Goal: Information Seeking & Learning: Find specific fact

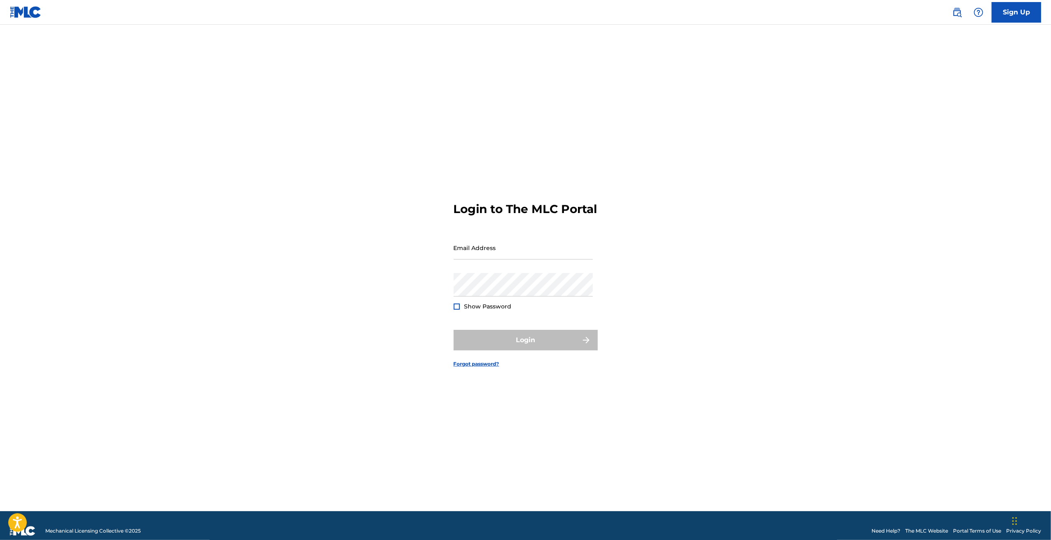
type input "[EMAIL_ADDRESS][DOMAIN_NAME]"
click at [526, 349] on div "Login" at bounding box center [526, 340] width 144 height 21
click at [522, 349] on button "Login" at bounding box center [526, 340] width 144 height 21
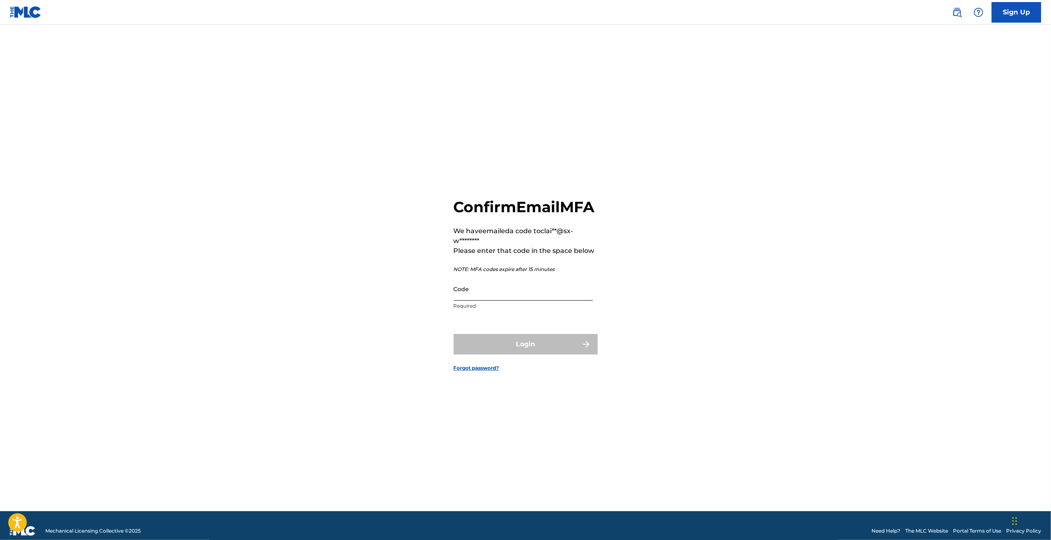
click at [481, 301] on input "Code" at bounding box center [523, 288] width 139 height 23
paste input "325238"
type input "325238"
click at [454, 334] on button "Login" at bounding box center [526, 344] width 144 height 21
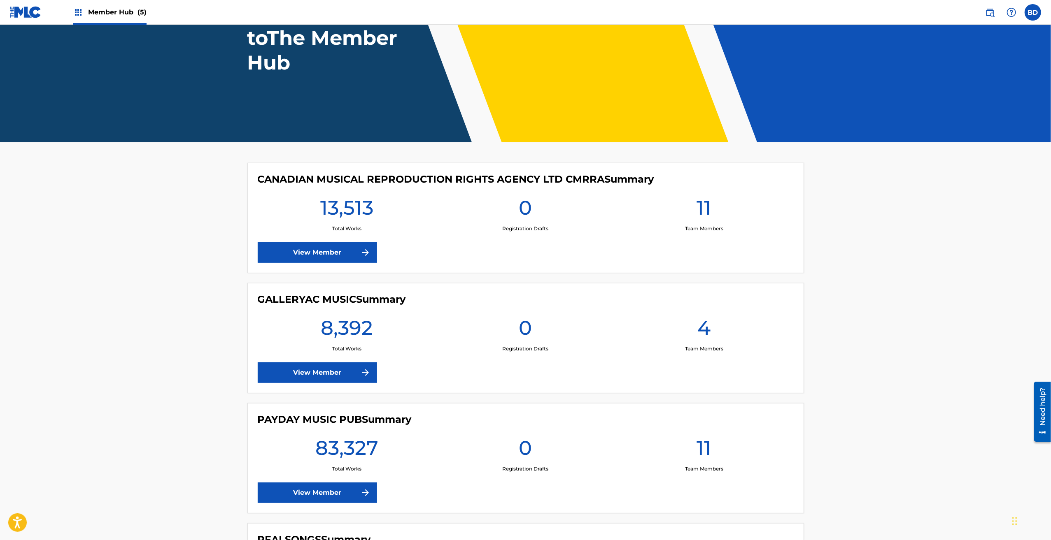
scroll to position [206, 0]
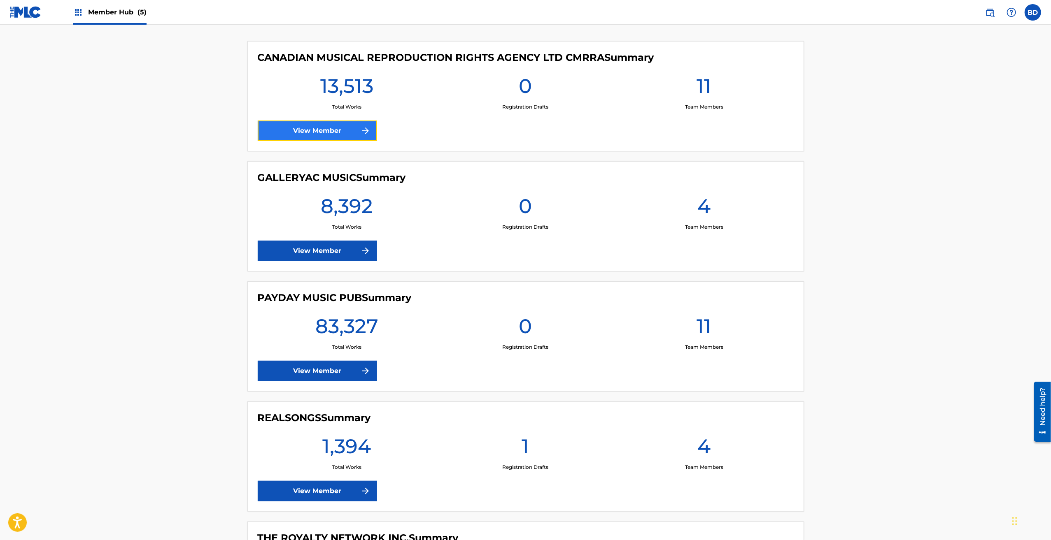
click at [334, 131] on link "View Member" at bounding box center [317, 131] width 119 height 21
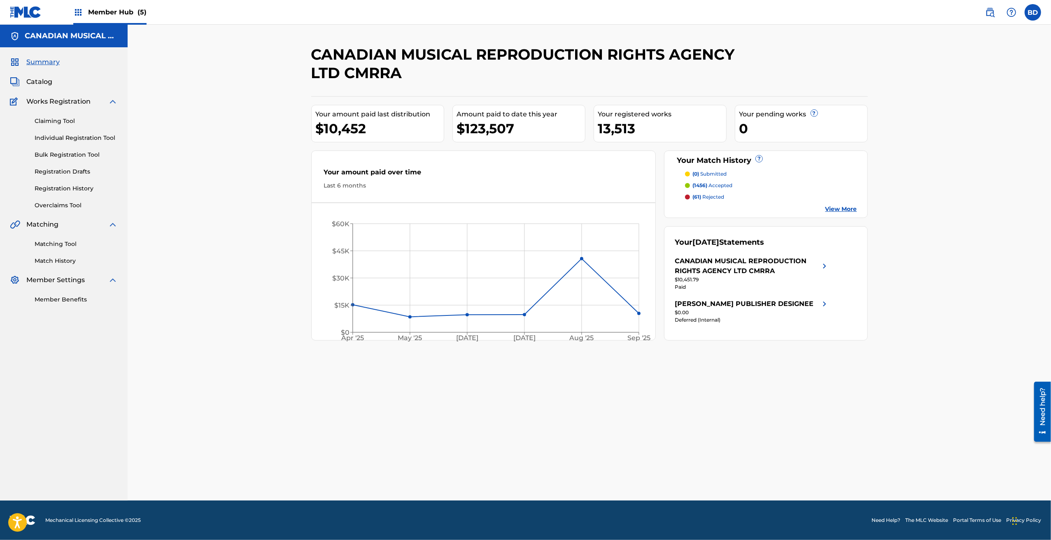
click at [59, 126] on div "Claiming Tool Individual Registration Tool Bulk Registration Tool Registration …" at bounding box center [64, 158] width 108 height 103
click at [58, 122] on link "Claiming Tool" at bounding box center [76, 121] width 83 height 9
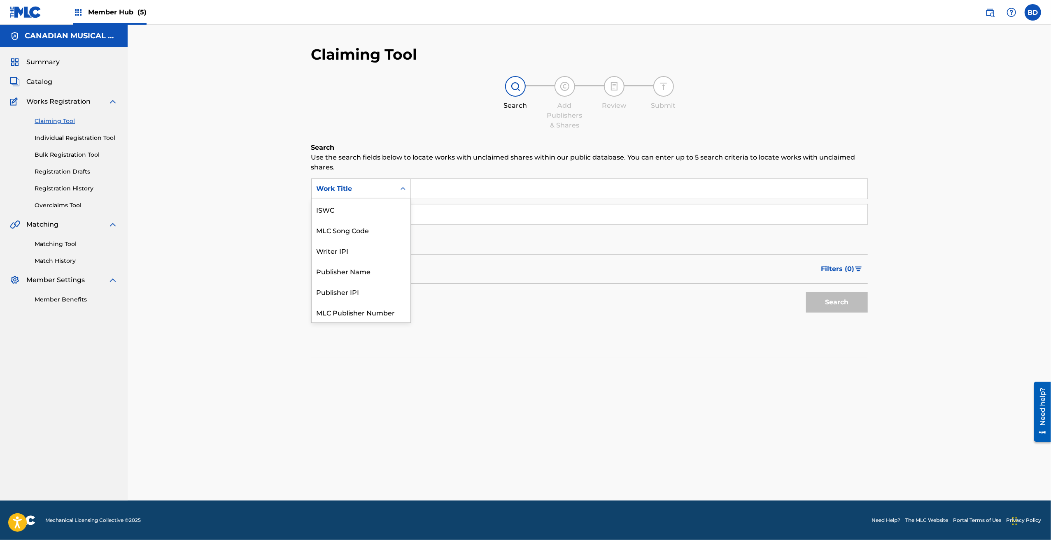
click at [399, 189] on icon "Search Form" at bounding box center [403, 189] width 8 height 8
click at [368, 254] on div "Publisher Name" at bounding box center [361, 250] width 99 height 21
click at [428, 188] on input "Search Form" at bounding box center [639, 189] width 456 height 20
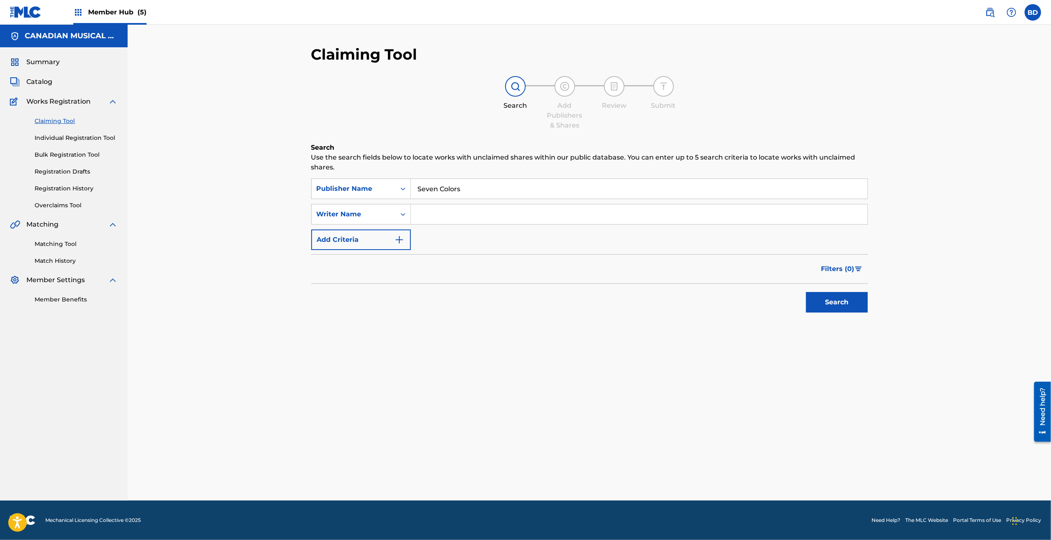
type input "Seven Colors"
click at [806, 292] on button "Search" at bounding box center [837, 302] width 62 height 21
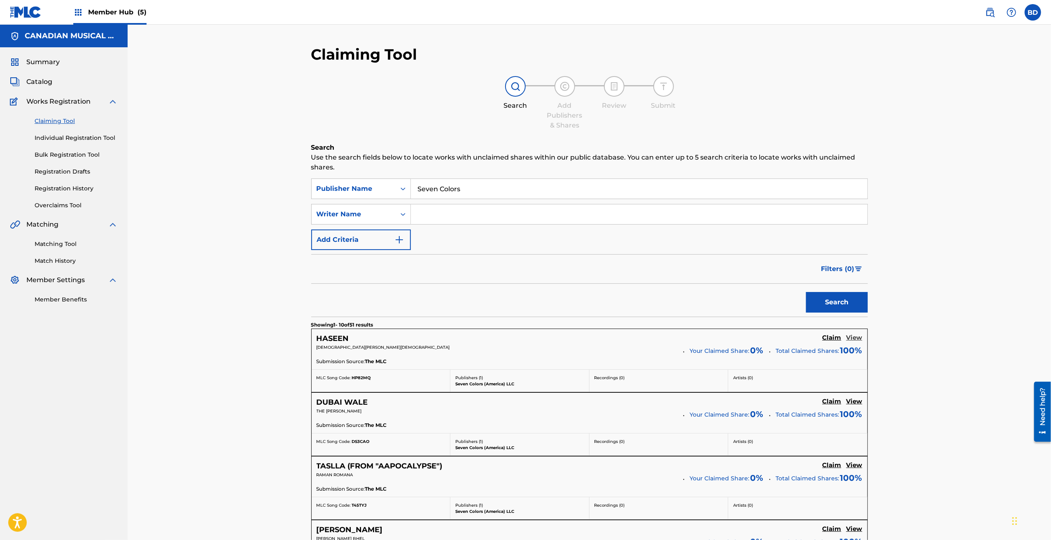
click at [852, 337] on h5 "View" at bounding box center [854, 338] width 16 height 8
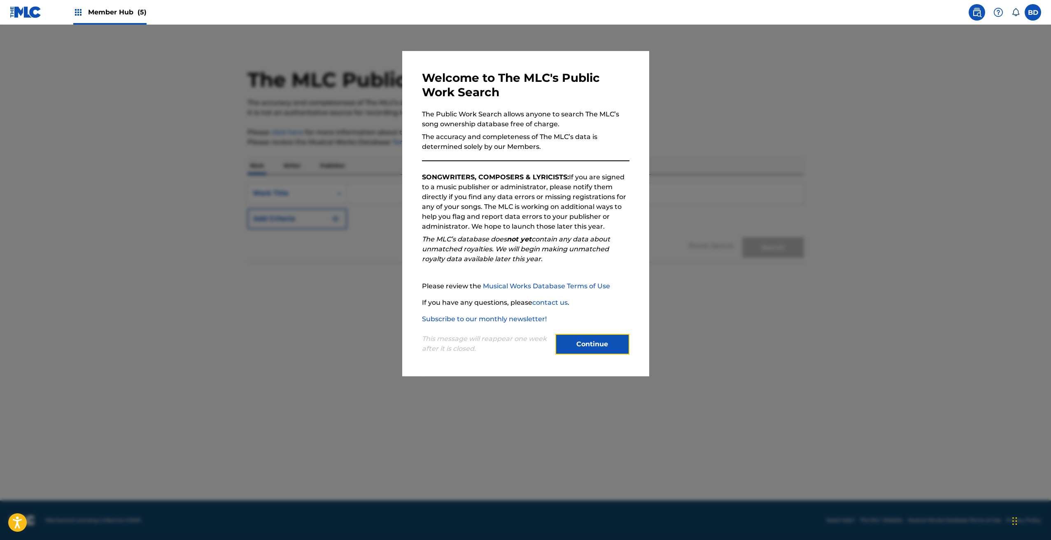
click at [608, 349] on button "Continue" at bounding box center [592, 344] width 74 height 21
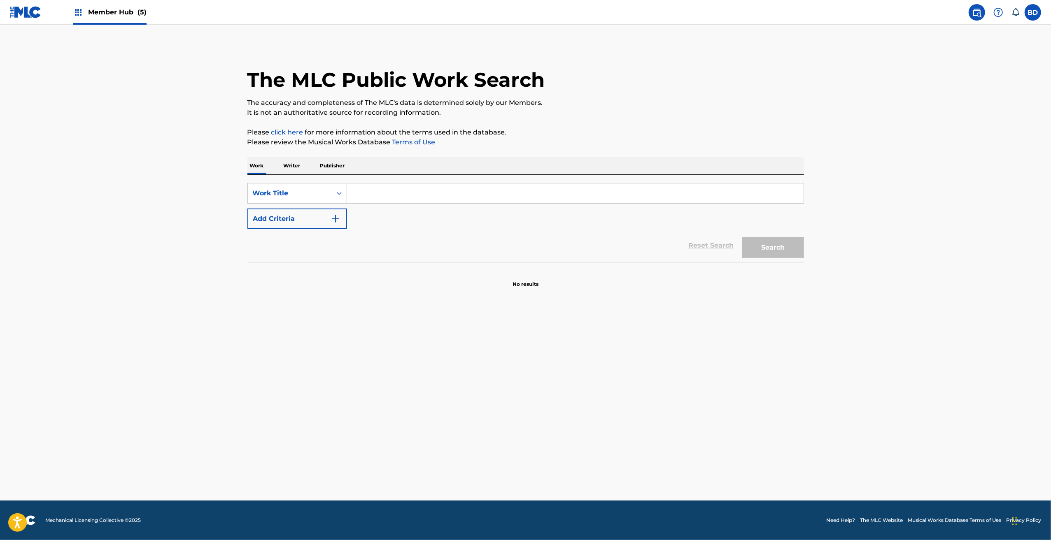
click at [288, 182] on div "SearchWithCriteriacbd041e1-8de4-43a3-be87-02597291035a Work Title Add Criteria …" at bounding box center [525, 218] width 556 height 87
click at [316, 174] on div "Work Writer Publisher" at bounding box center [525, 165] width 556 height 17
click at [320, 168] on p "Publisher" at bounding box center [333, 165] width 30 height 17
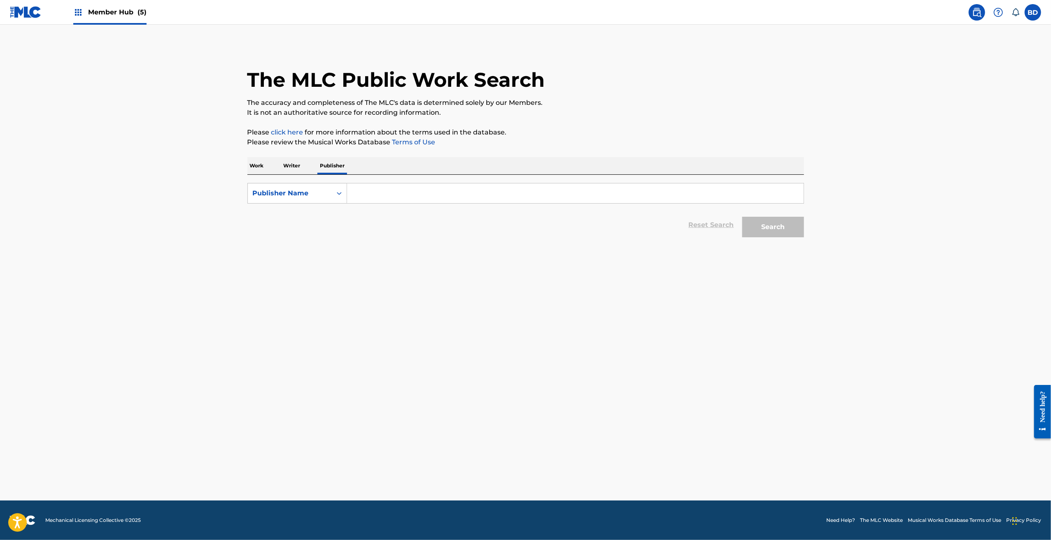
click at [366, 195] on input "Search Form" at bounding box center [575, 194] width 456 height 20
click at [410, 213] on span "(america) llc" at bounding box center [417, 212] width 40 height 8
type input "seven colors (america) llc"
click at [786, 227] on button "Search" at bounding box center [773, 227] width 62 height 21
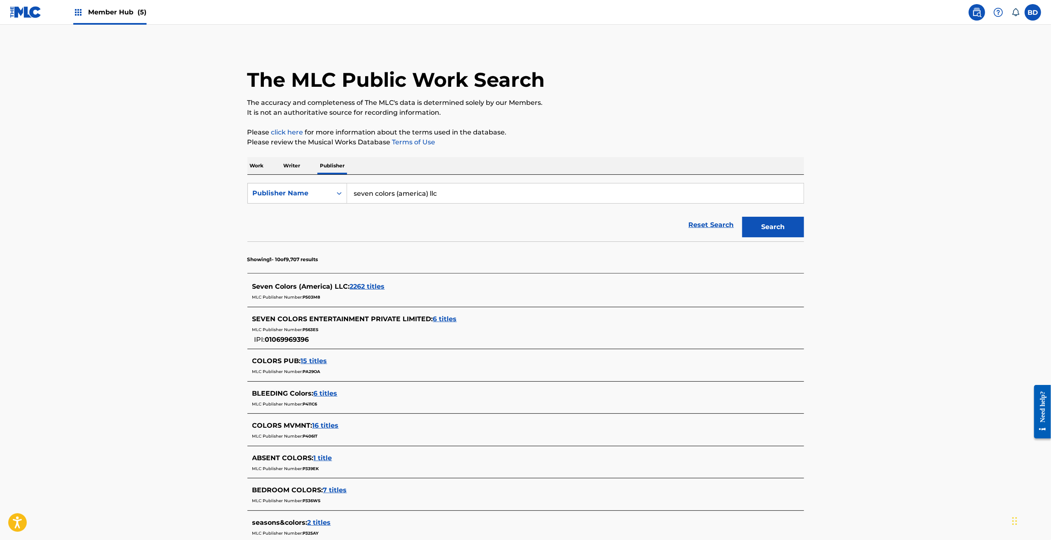
click at [370, 287] on span "2262 titles" at bounding box center [367, 287] width 35 height 8
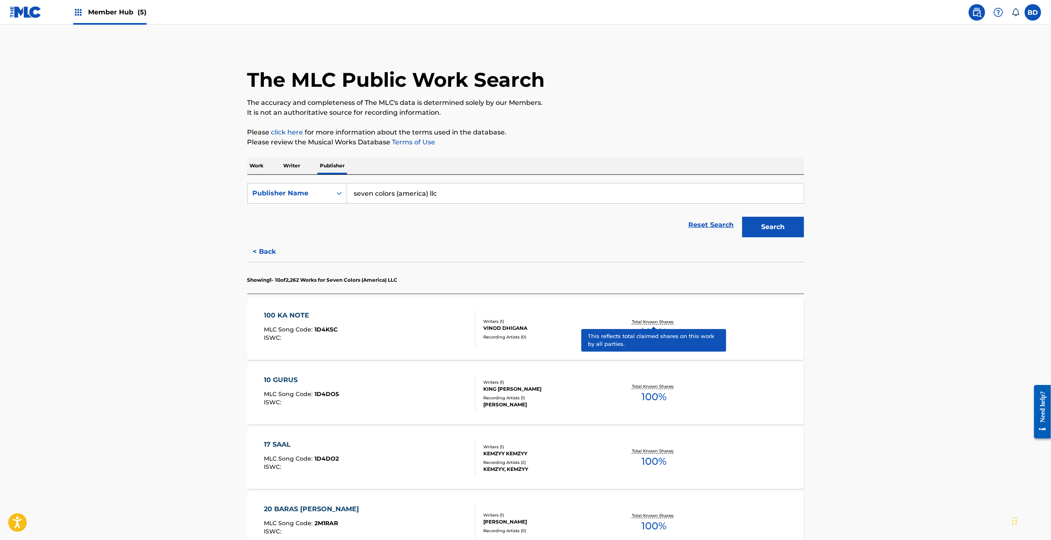
click at [300, 315] on div "100 KA NOTE" at bounding box center [301, 316] width 74 height 10
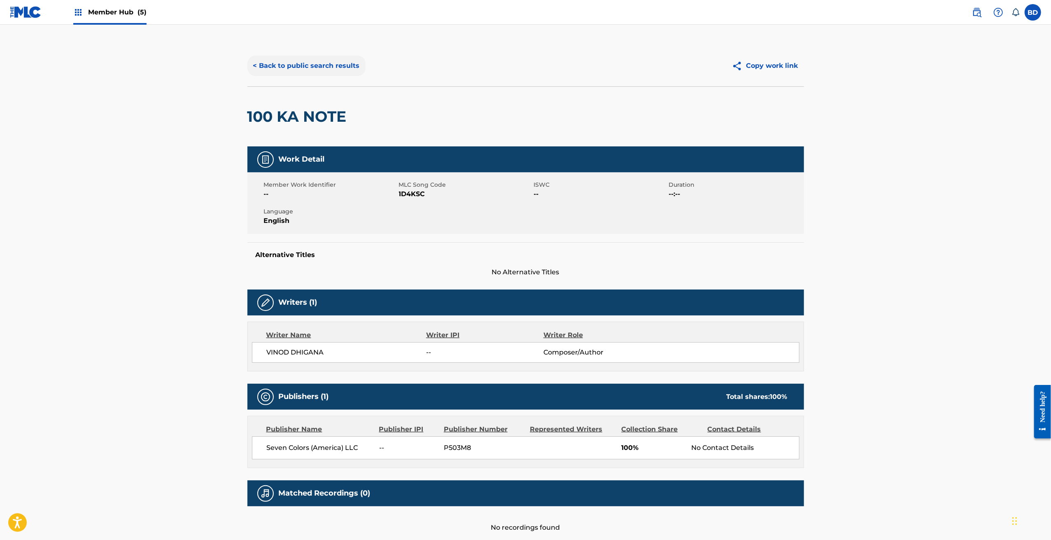
click at [305, 64] on button "< Back to public search results" at bounding box center [306, 66] width 118 height 21
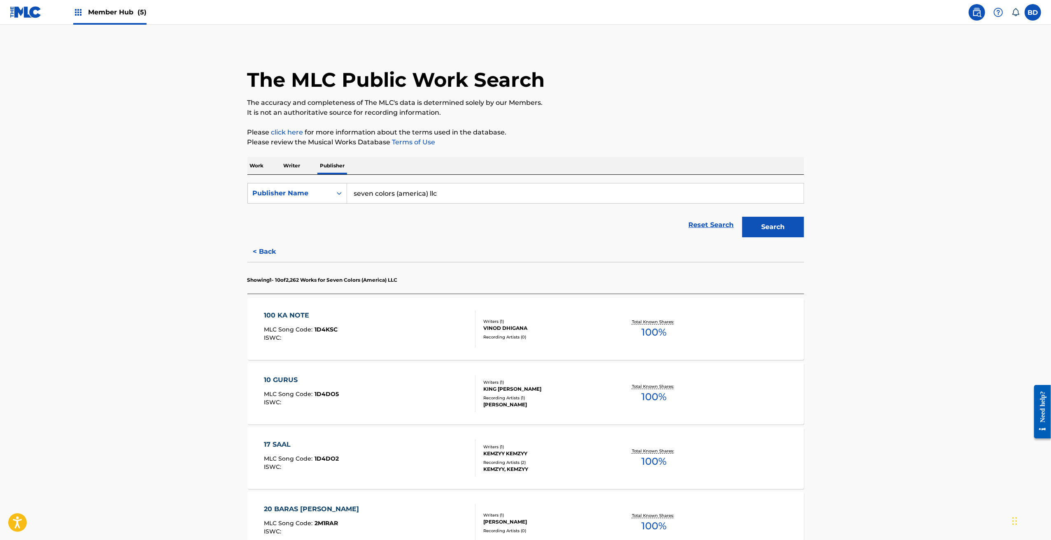
drag, startPoint x: 410, startPoint y: 193, endPoint x: 235, endPoint y: 201, distance: 175.1
click at [235, 201] on main "The MLC Public Work Search The accuracy and completeness of The MLC's data is d…" at bounding box center [525, 513] width 1051 height 977
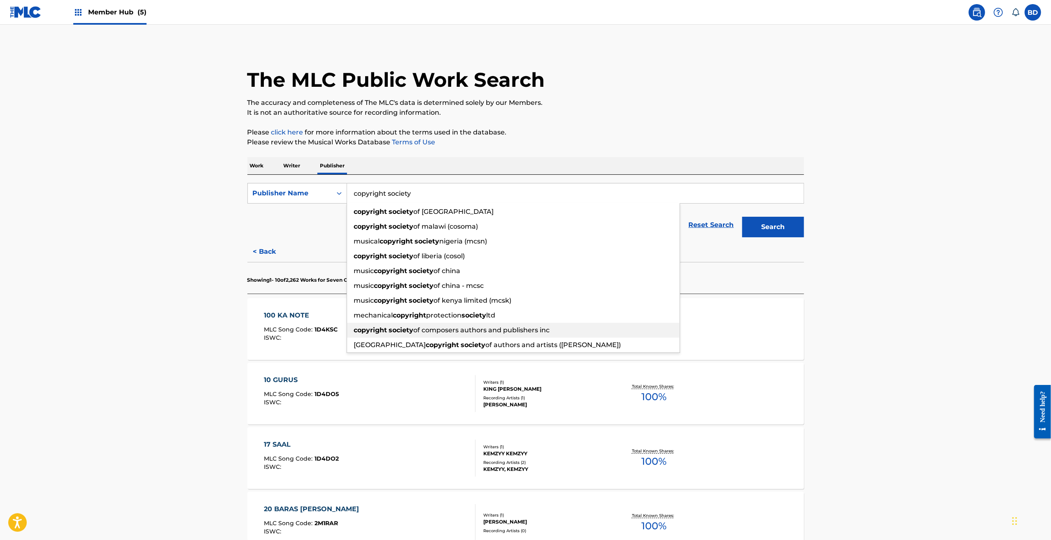
click at [460, 326] on div "copyright society of composers authors and publishers inc" at bounding box center [513, 330] width 333 height 15
type input "copyright society of composers authors and publishers inc"
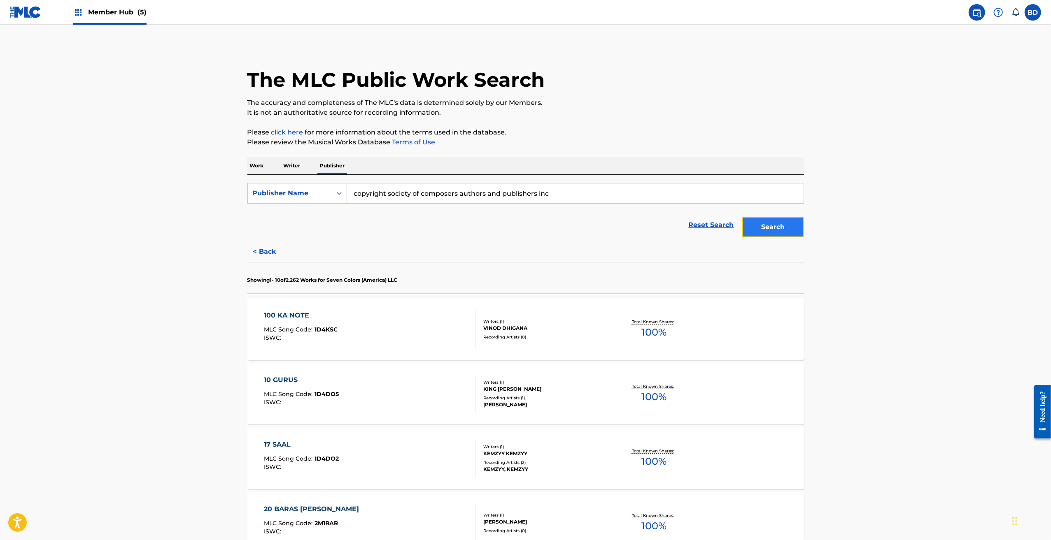
click at [786, 228] on button "Search" at bounding box center [773, 227] width 62 height 21
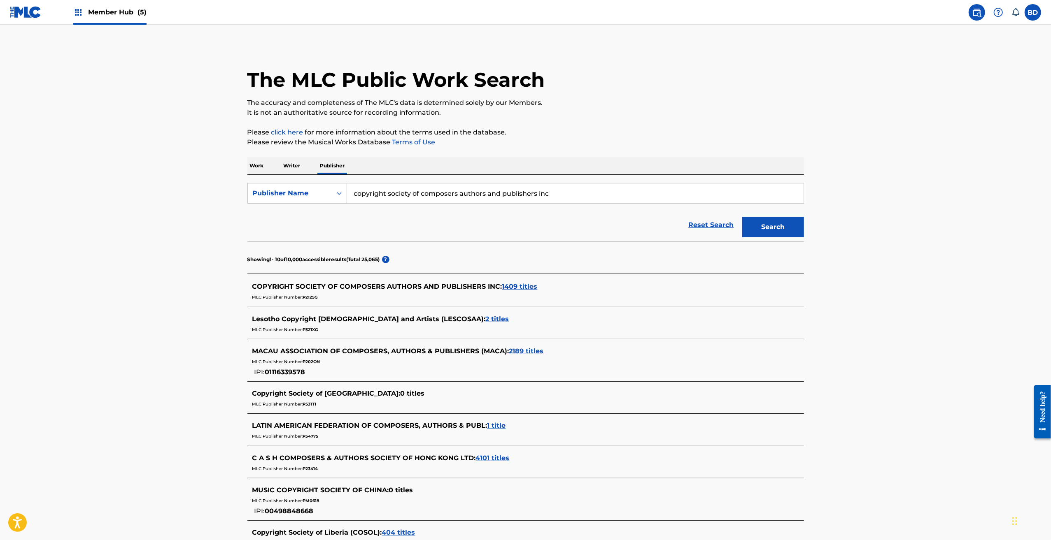
click at [516, 284] on span "1409 titles" at bounding box center [519, 287] width 35 height 8
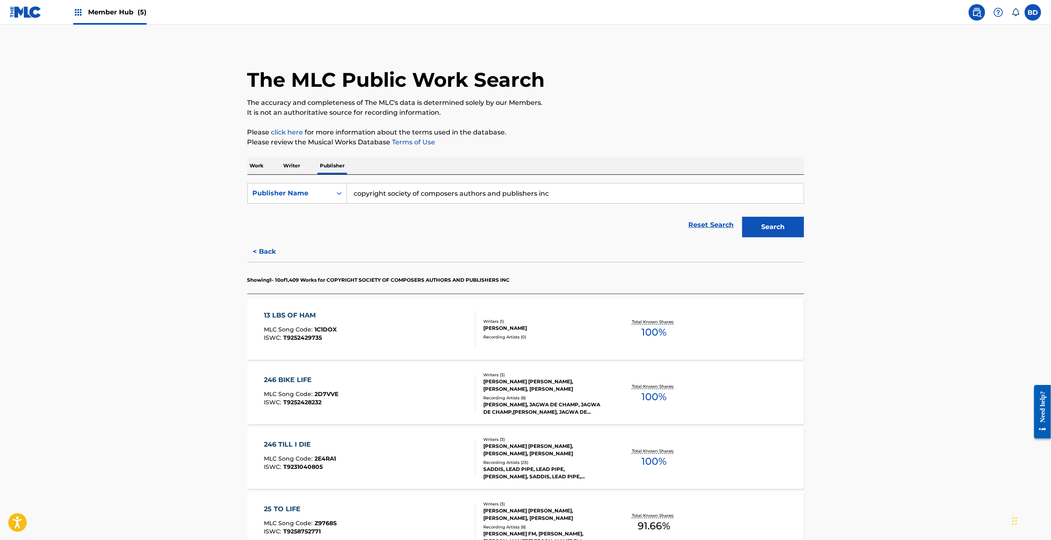
click at [487, 323] on div "Writers ( 1 )" at bounding box center [545, 322] width 124 height 6
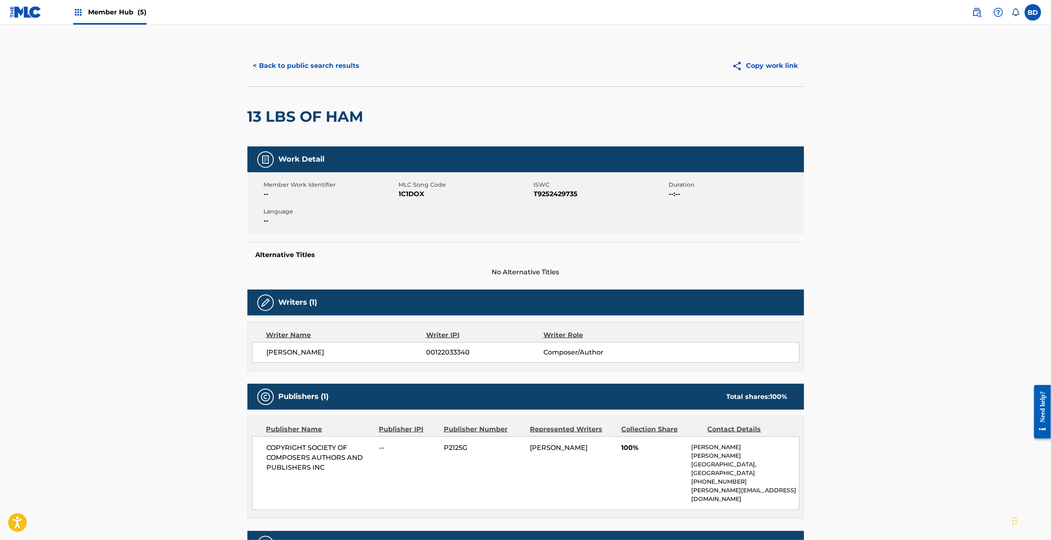
click at [567, 193] on span "T9252429735" at bounding box center [600, 194] width 133 height 10
copy span "T9252429735"
click at [272, 62] on button "< Back to public search results" at bounding box center [306, 66] width 118 height 21
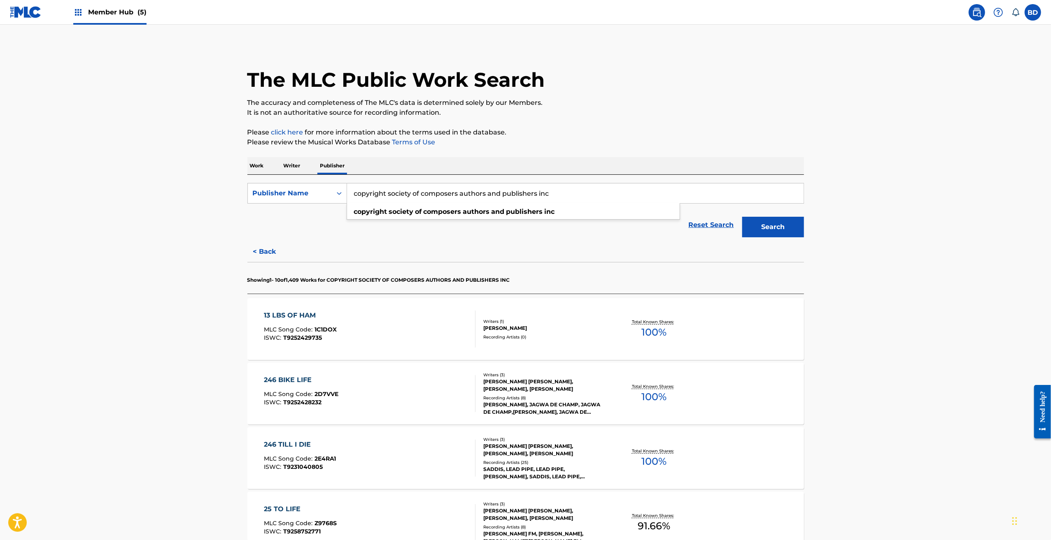
drag, startPoint x: 566, startPoint y: 195, endPoint x: 350, endPoint y: 198, distance: 216.1
click at [350, 198] on input "copyright society of composers authors and publishers inc" at bounding box center [575, 194] width 456 height 20
click at [417, 217] on div "seven colors (america) llc" at bounding box center [513, 212] width 333 height 15
type input "seven colors (america) llc"
click at [698, 339] on div "Total Known Shares: 100 %" at bounding box center [653, 329] width 93 height 25
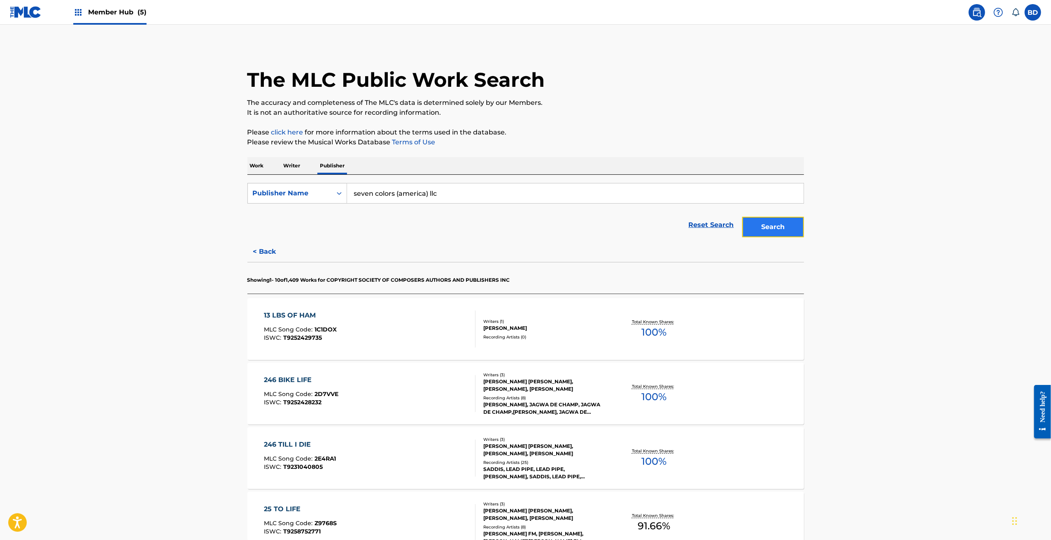
click at [779, 227] on button "Search" at bounding box center [773, 227] width 62 height 21
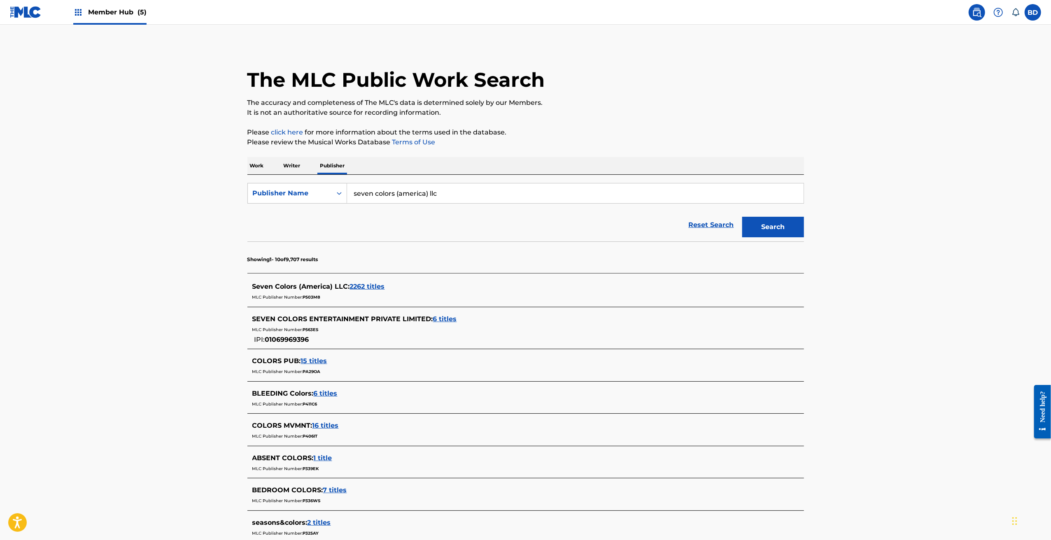
click at [370, 284] on span "2262 titles" at bounding box center [367, 287] width 35 height 8
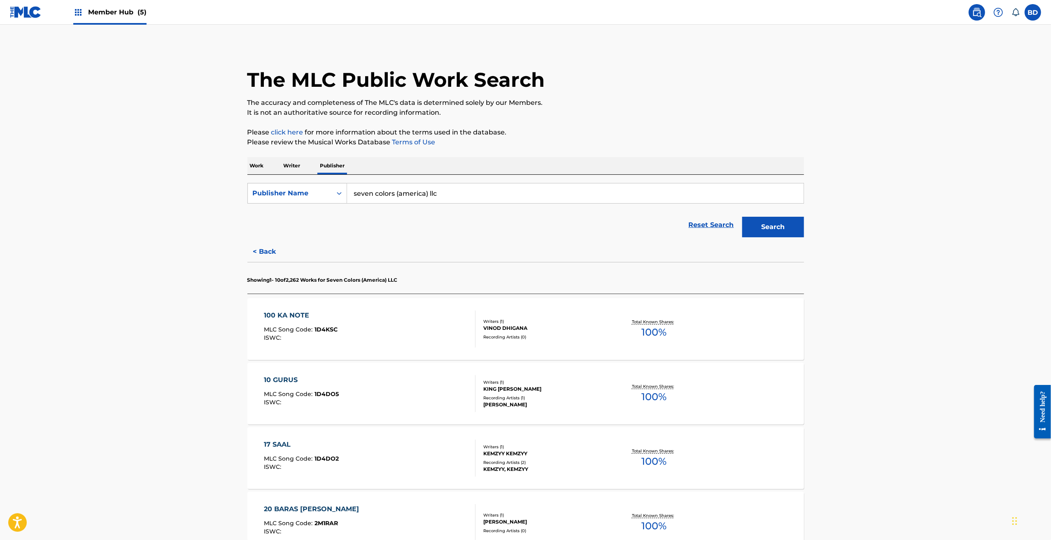
click at [552, 339] on div "Recording Artists ( 0 )" at bounding box center [545, 337] width 124 height 6
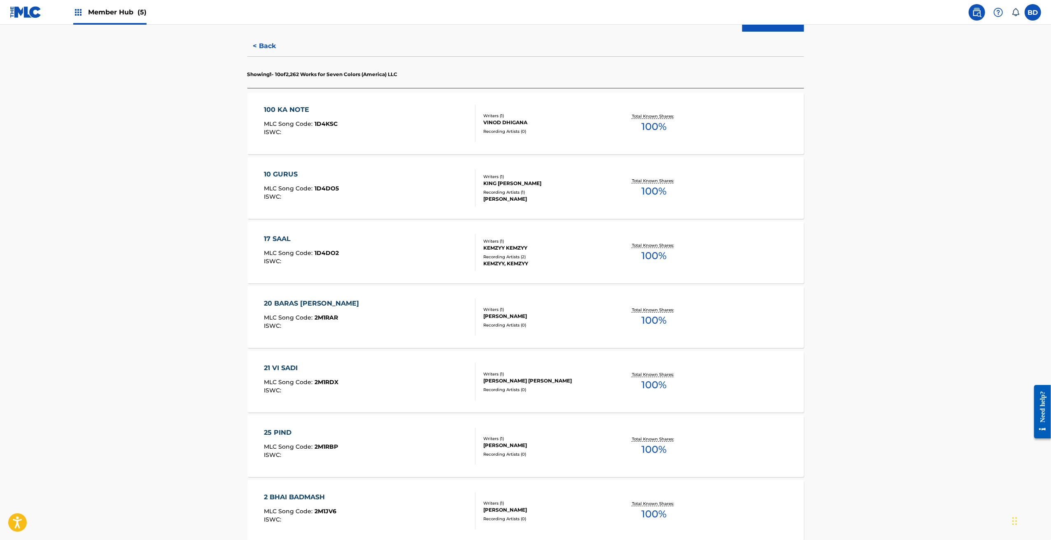
click at [655, 391] on span "100 %" at bounding box center [653, 385] width 25 height 15
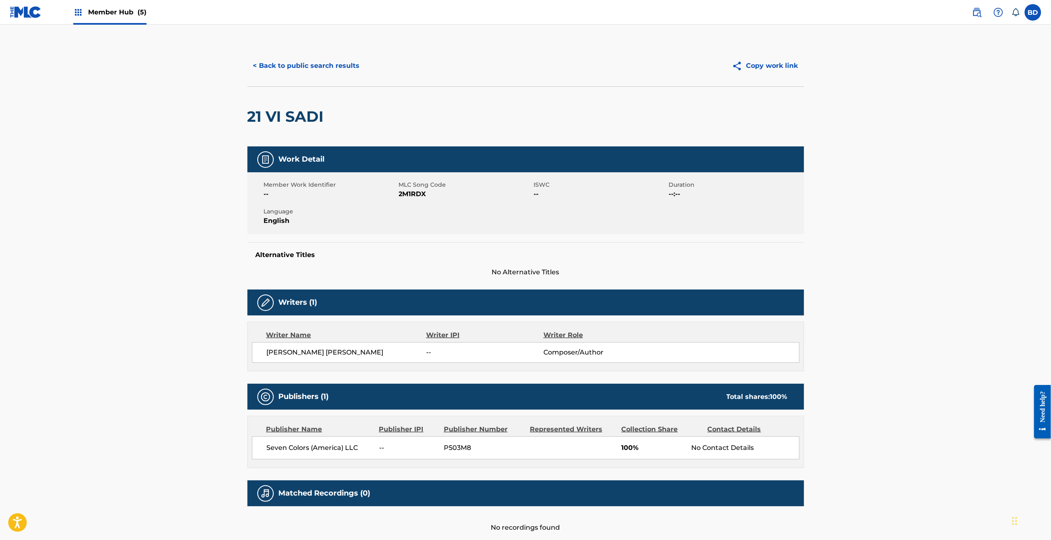
click at [414, 193] on span "2M1RDX" at bounding box center [465, 194] width 133 height 10
copy span "2M1RDX"
drag, startPoint x: 250, startPoint y: 361, endPoint x: 366, endPoint y: 476, distance: 163.3
click at [250, 361] on div "Writer Name Writer IPI Writer Role [PERSON_NAME] [PERSON_NAME] -- Composer/Auth…" at bounding box center [525, 347] width 556 height 50
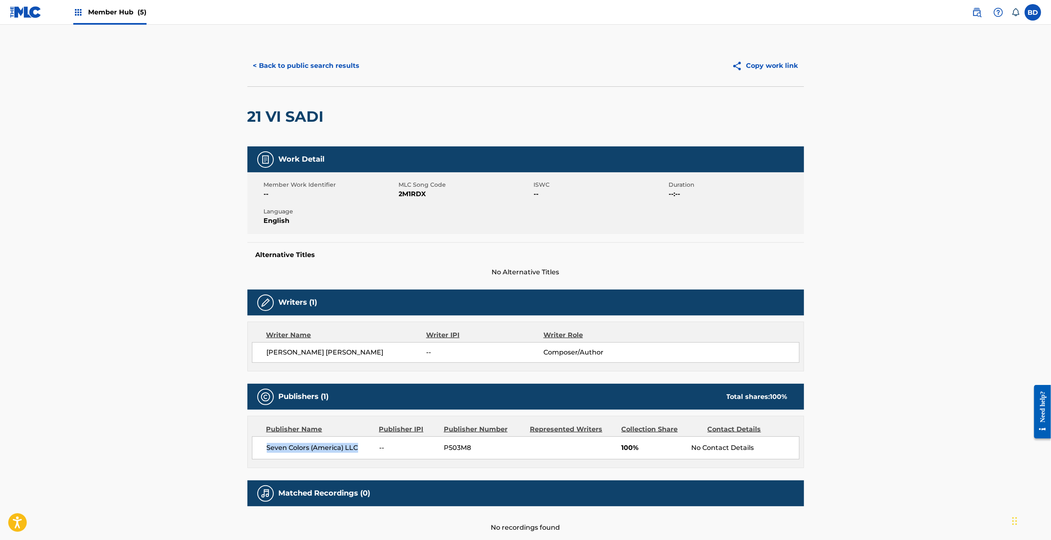
drag, startPoint x: 360, startPoint y: 448, endPoint x: 267, endPoint y: 447, distance: 92.6
click at [267, 447] on span "Seven Colors (America) LLC" at bounding box center [320, 448] width 107 height 10
copy span "Seven Colors (America) LLC"
click at [314, 65] on button "< Back to public search results" at bounding box center [306, 66] width 118 height 21
